Goal: Communication & Community: Participate in discussion

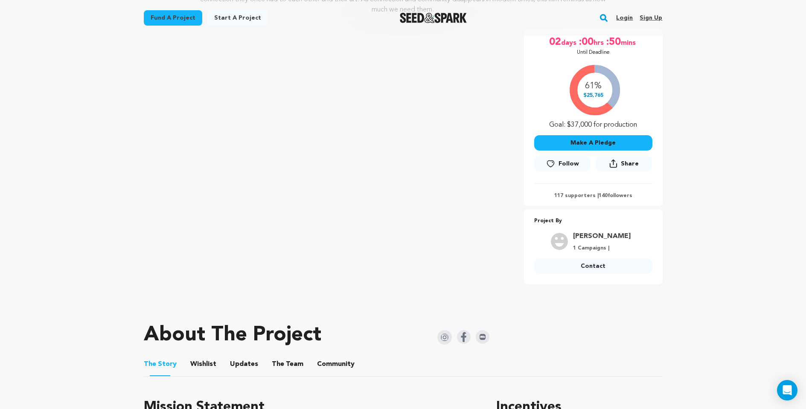
scroll to position [398, 0]
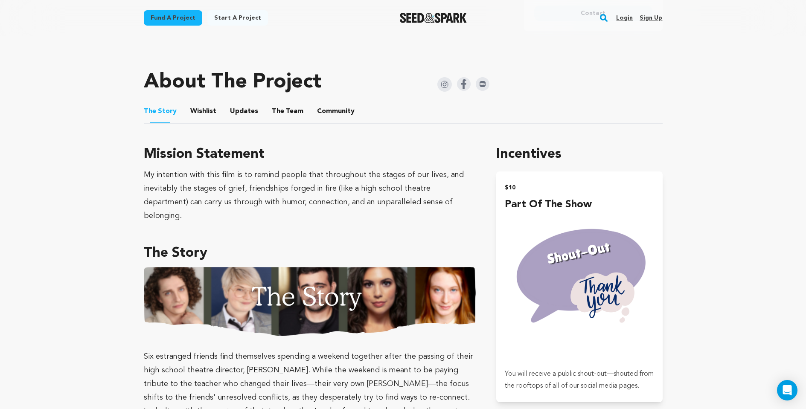
click at [332, 110] on button "Community" at bounding box center [336, 113] width 20 height 20
